Goal: Task Accomplishment & Management: Use online tool/utility

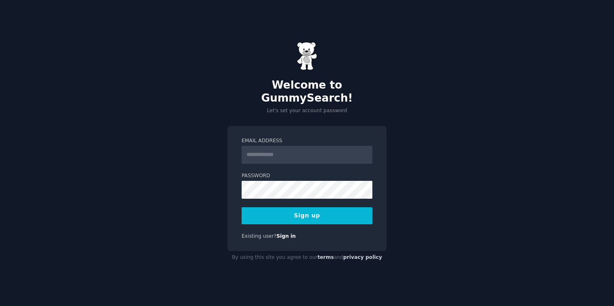
click at [311, 149] on input "Email Address" at bounding box center [307, 155] width 131 height 18
type input "**********"
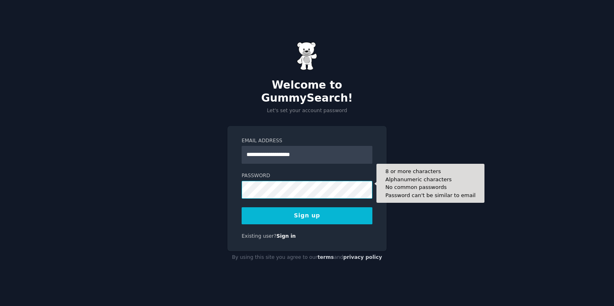
click at [242, 207] on button "Sign up" at bounding box center [307, 215] width 131 height 17
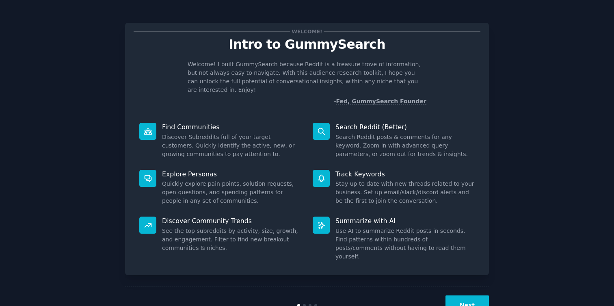
scroll to position [12, 0]
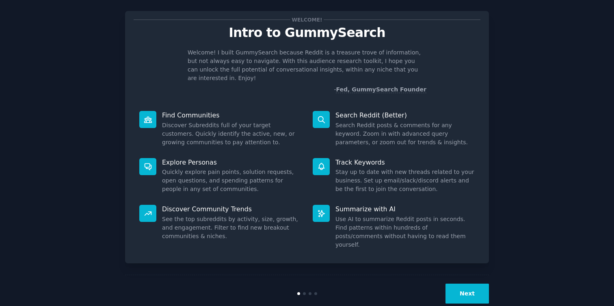
click at [464, 283] on button "Next" at bounding box center [466, 293] width 43 height 20
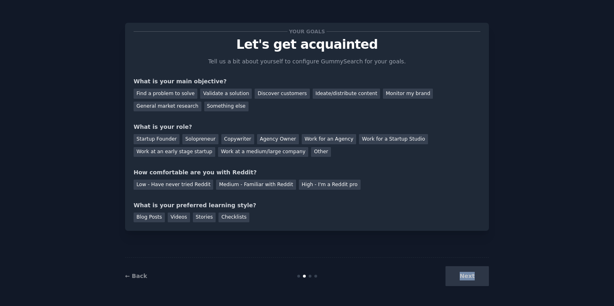
click at [464, 272] on div "Next" at bounding box center [428, 276] width 121 height 20
click at [271, 188] on div "Medium - Familiar with Reddit" at bounding box center [256, 184] width 80 height 10
click at [460, 274] on div "Next" at bounding box center [428, 276] width 121 height 20
click at [262, 140] on div "Agency Owner" at bounding box center [278, 139] width 42 height 10
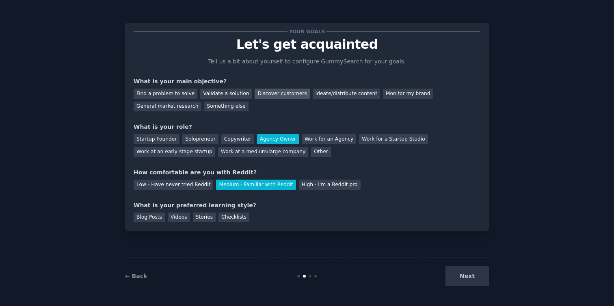
click at [258, 97] on div "Discover customers" at bounding box center [282, 94] width 55 height 10
click at [220, 218] on div "Checklists" at bounding box center [233, 217] width 31 height 10
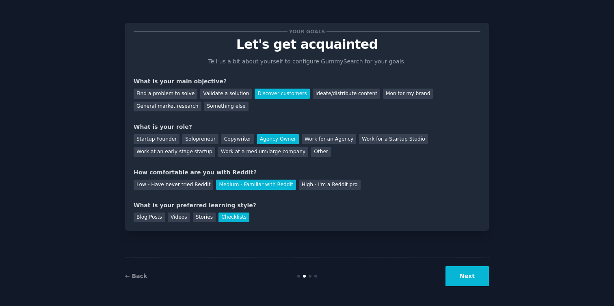
click at [467, 283] on button "Next" at bounding box center [466, 276] width 43 height 20
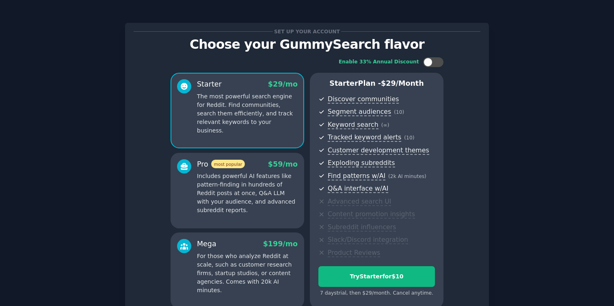
scroll to position [79, 0]
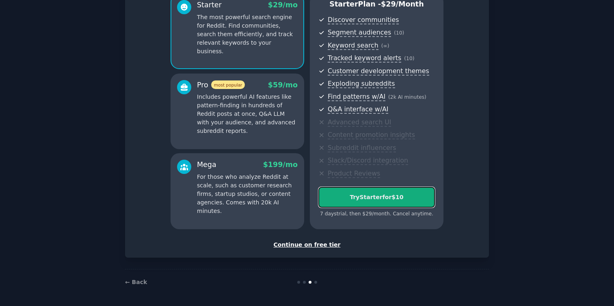
click at [356, 203] on button "Try Starter for $10" at bounding box center [376, 197] width 117 height 21
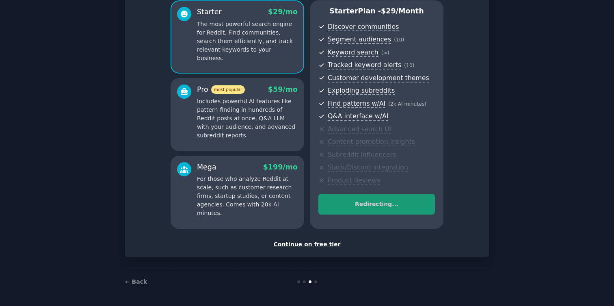
click at [319, 242] on div "Continue on free tier" at bounding box center [307, 244] width 347 height 9
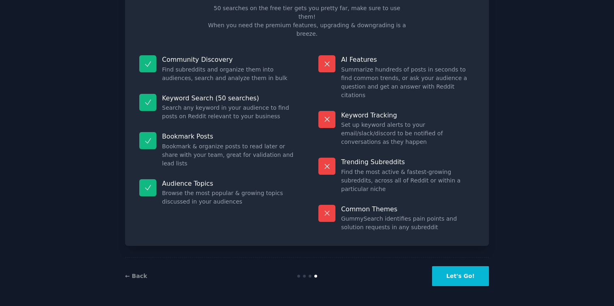
scroll to position [11, 0]
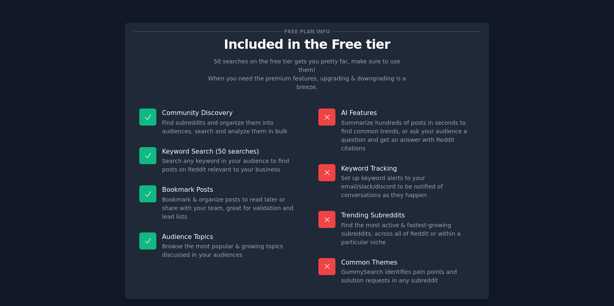
click at [307, 240] on div "Community Discovery Find subreddits and organize them into audiences, search an…" at bounding box center [307, 197] width 347 height 188
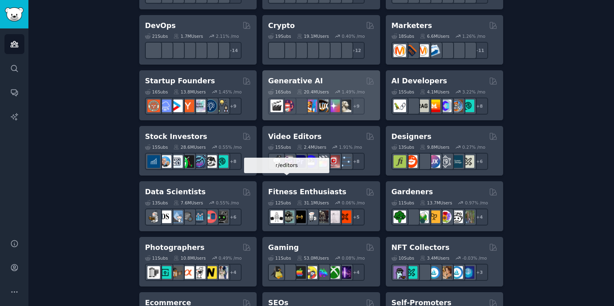
scroll to position [197, 0]
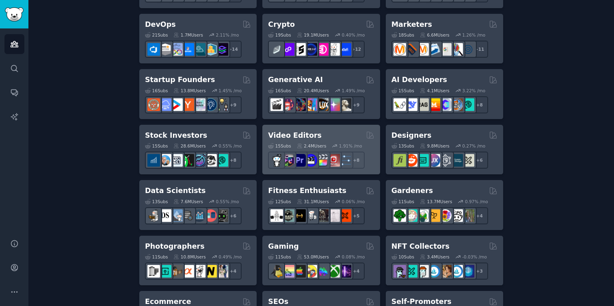
click at [303, 133] on h2 "Video Editors" at bounding box center [295, 135] width 54 height 10
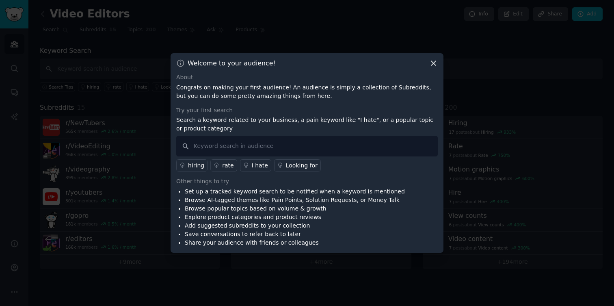
click at [431, 67] on div "Welcome to your audience! About Congrats on making your first audience! An audi…" at bounding box center [307, 152] width 273 height 199
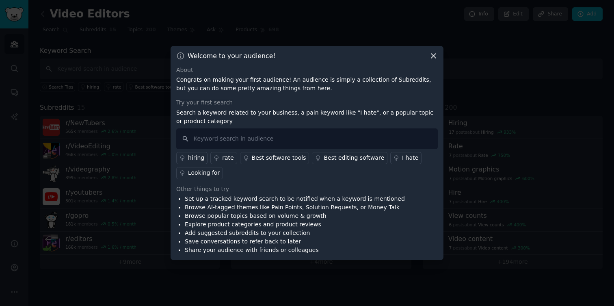
click at [434, 64] on div "Welcome to your audience! About Congrats on making your first audience! An audi…" at bounding box center [307, 153] width 273 height 214
click at [433, 58] on icon at bounding box center [433, 56] width 9 height 9
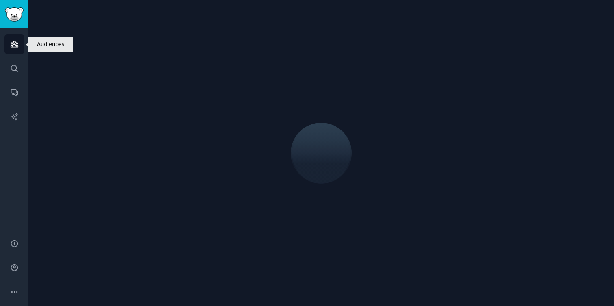
click at [17, 41] on icon "Sidebar" at bounding box center [14, 44] width 9 height 9
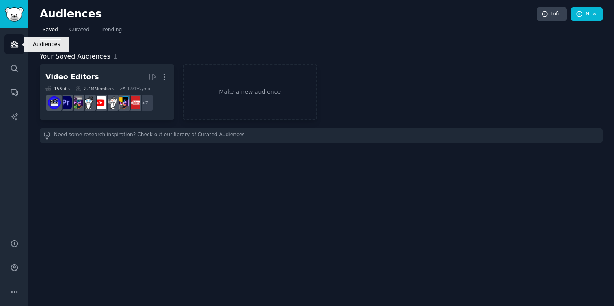
click at [16, 39] on link "Audiences" at bounding box center [14, 44] width 20 height 20
click at [106, 28] on span "Trending" at bounding box center [111, 29] width 21 height 7
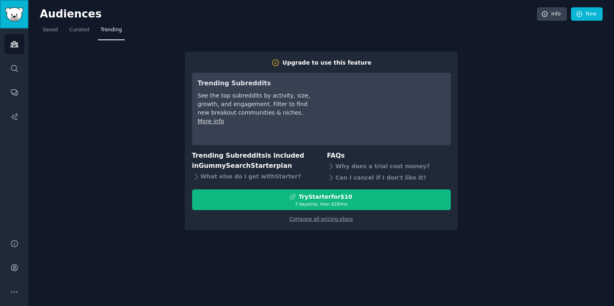
click at [13, 16] on img "Sidebar" at bounding box center [14, 14] width 19 height 14
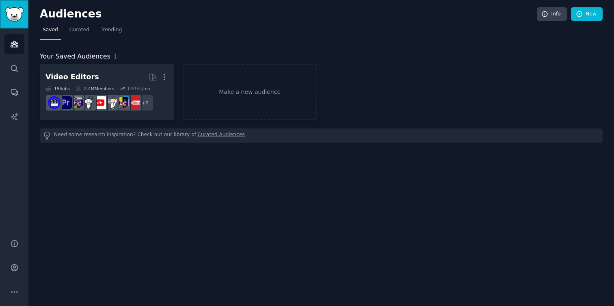
click at [13, 16] on img "Sidebar" at bounding box center [14, 14] width 19 height 14
click at [250, 108] on link "Make a new audience" at bounding box center [250, 92] width 134 height 56
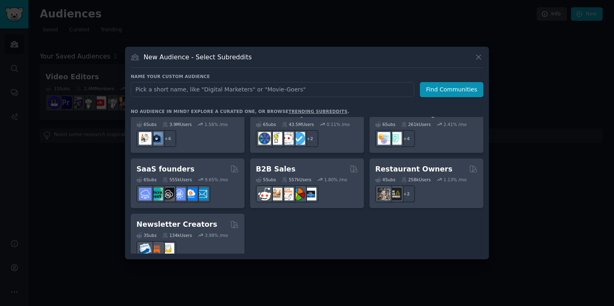
scroll to position [617, 0]
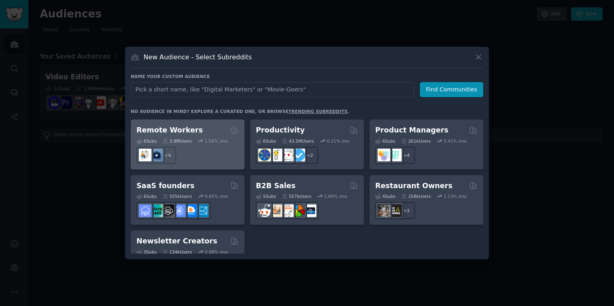
click at [199, 135] on div "6 Sub s 3.9M Users 1.56 % /mo + 4" at bounding box center [187, 149] width 102 height 28
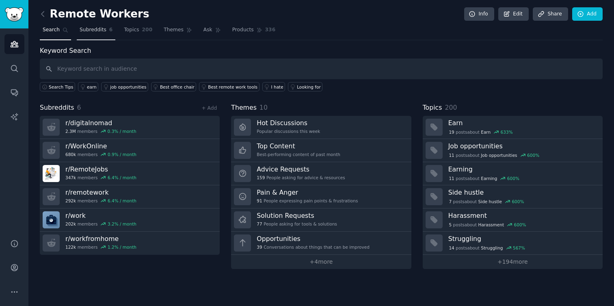
click at [85, 35] on link "Subreddits 6" at bounding box center [96, 32] width 39 height 17
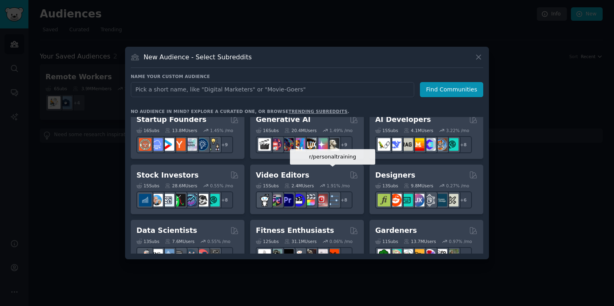
scroll to position [110, 0]
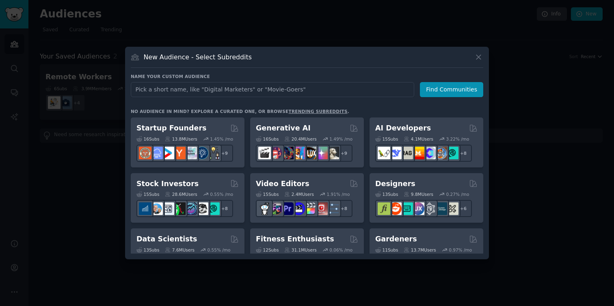
click at [474, 61] on div "New Audience - Select Subreddits" at bounding box center [307, 59] width 352 height 15
click at [477, 57] on icon at bounding box center [478, 57] width 9 height 9
